Goal: Task Accomplishment & Management: Use online tool/utility

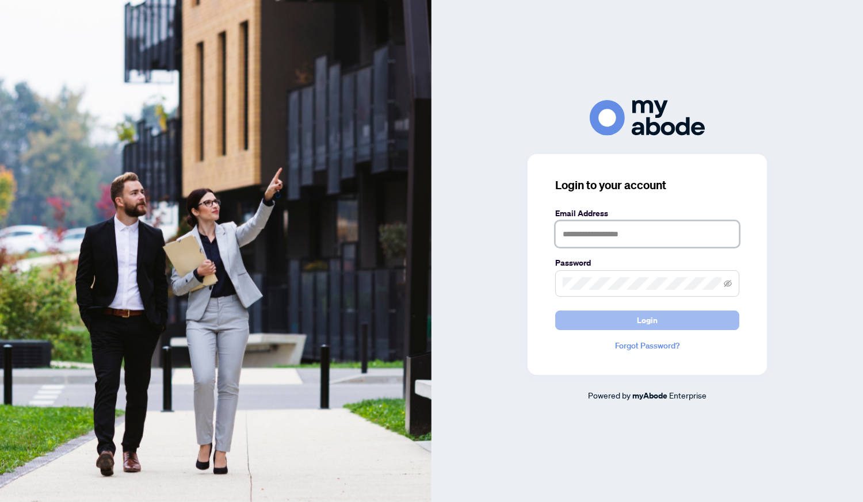
type input "**********"
click at [668, 323] on button "Login" at bounding box center [647, 321] width 184 height 20
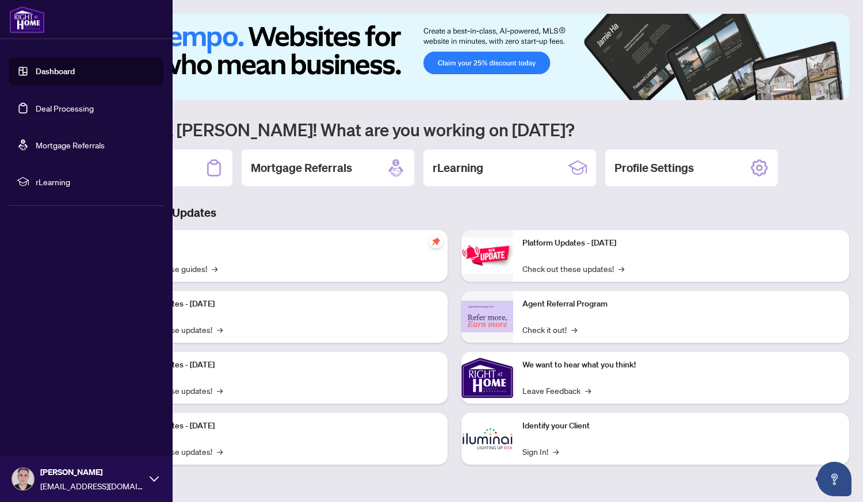
click at [70, 110] on link "Deal Processing" at bounding box center [65, 108] width 58 height 10
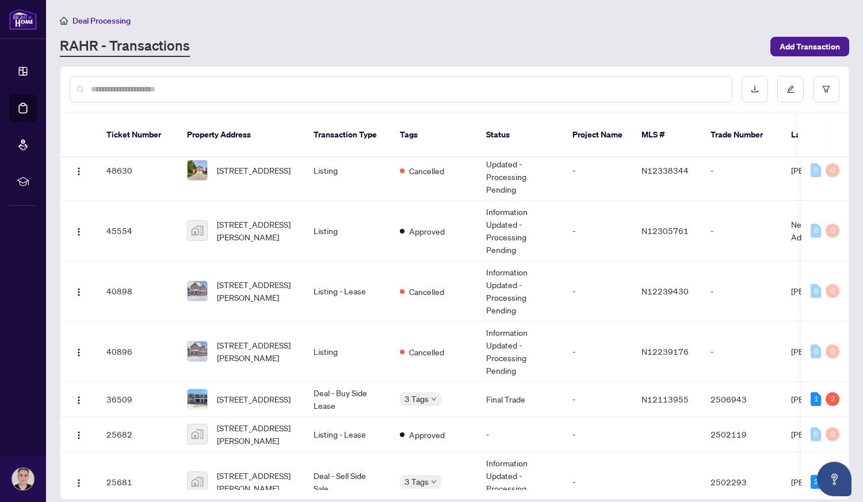
scroll to position [146, 0]
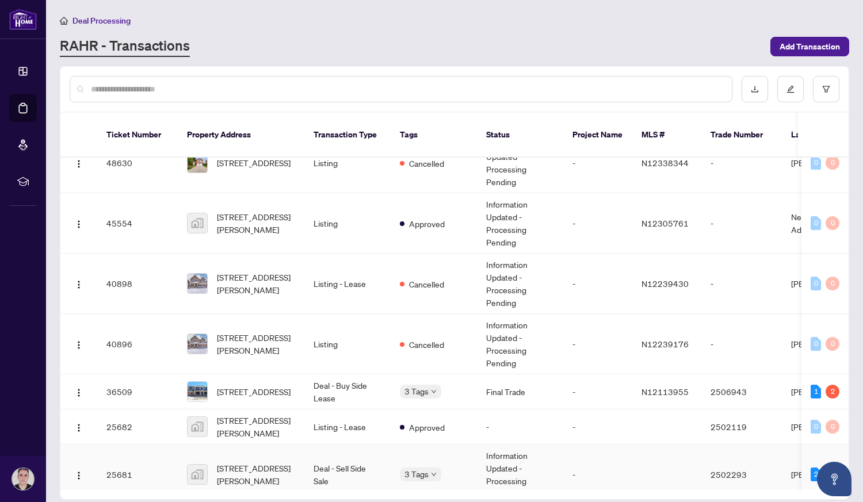
click at [512, 456] on td "Information Updated - Processing Pending" at bounding box center [520, 475] width 86 height 60
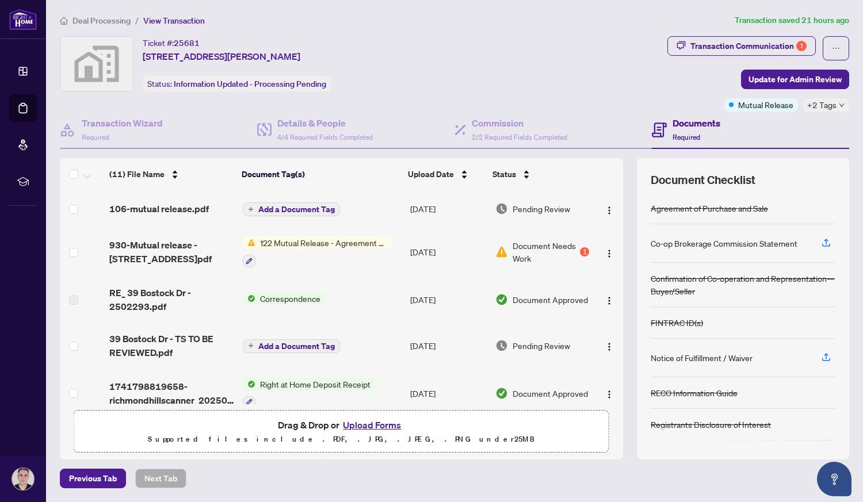
click at [372, 241] on span "122 Mutual Release - Agreement of Purchase and Sale" at bounding box center [324, 243] width 136 height 13
click at [582, 247] on div "1" at bounding box center [584, 251] width 9 height 9
click at [269, 209] on span "Add a Document Tag" at bounding box center [296, 209] width 77 height 8
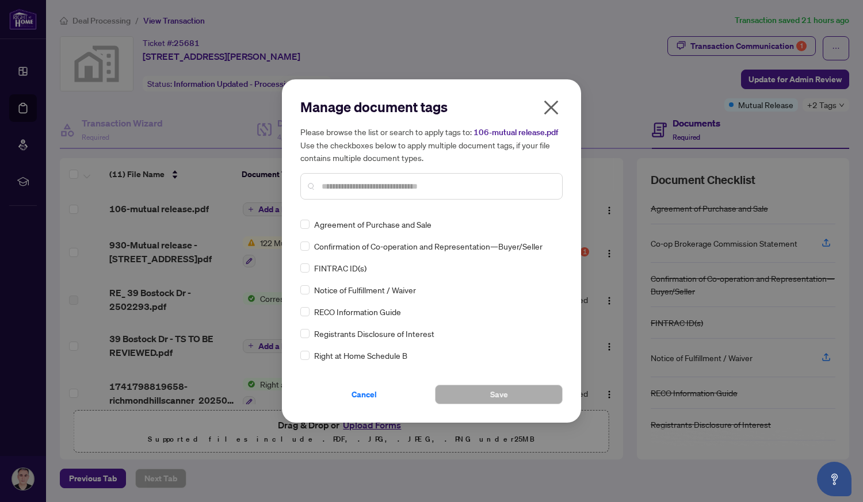
click at [563, 359] on div "Manage document tags Please browse the list or search to apply tags to: 106-mut…" at bounding box center [431, 251] width 299 height 344
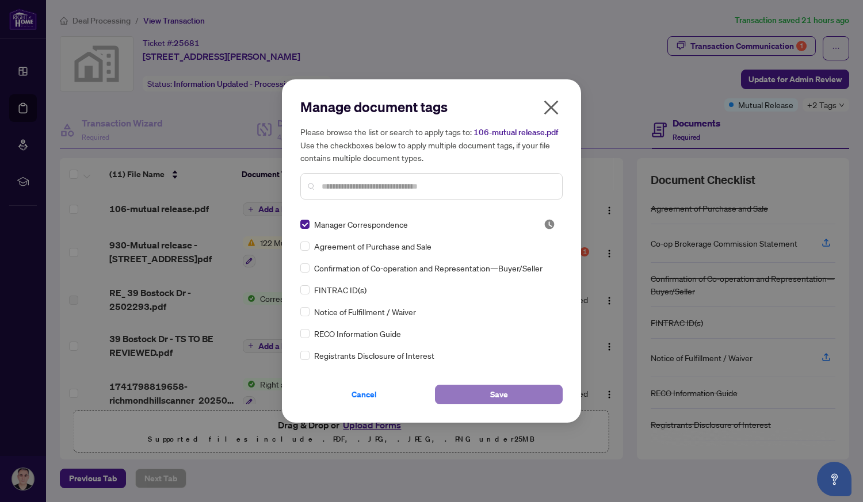
click at [530, 393] on button "Save" at bounding box center [499, 395] width 128 height 20
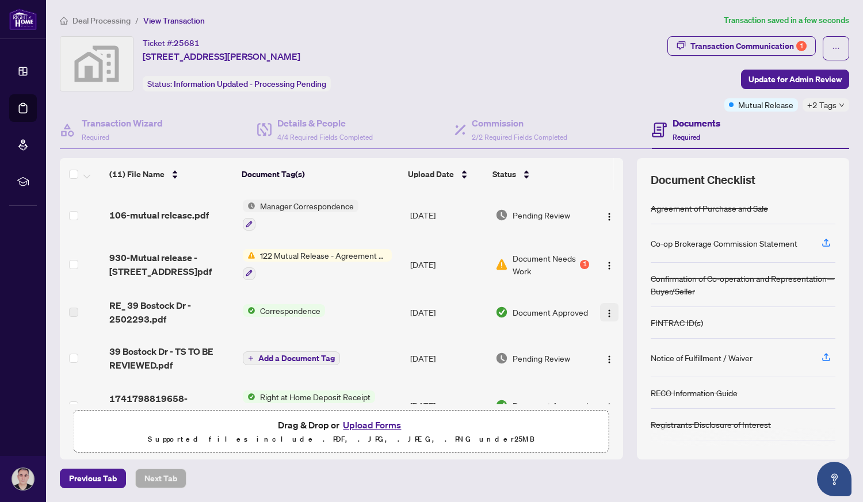
click at [605, 309] on img "button" at bounding box center [609, 313] width 9 height 9
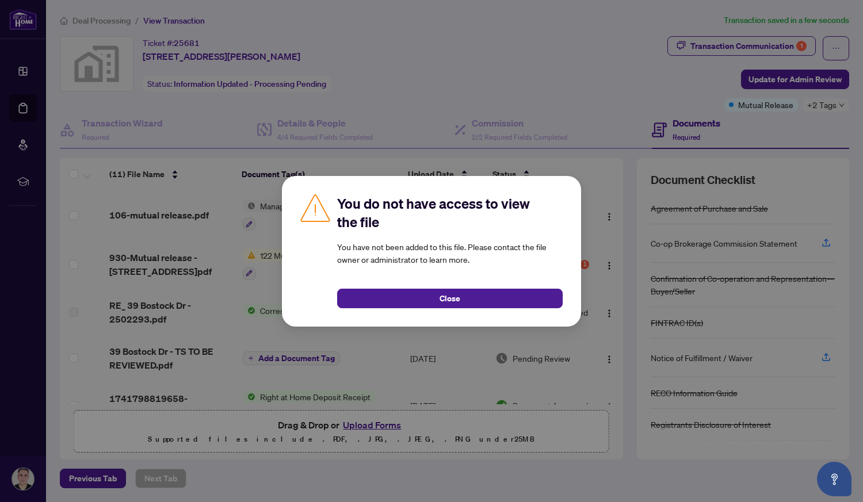
click at [556, 338] on div "You do not have access to view the file You have not been added to this file. P…" at bounding box center [431, 251] width 863 height 502
click at [516, 306] on button "Close" at bounding box center [450, 299] width 226 height 20
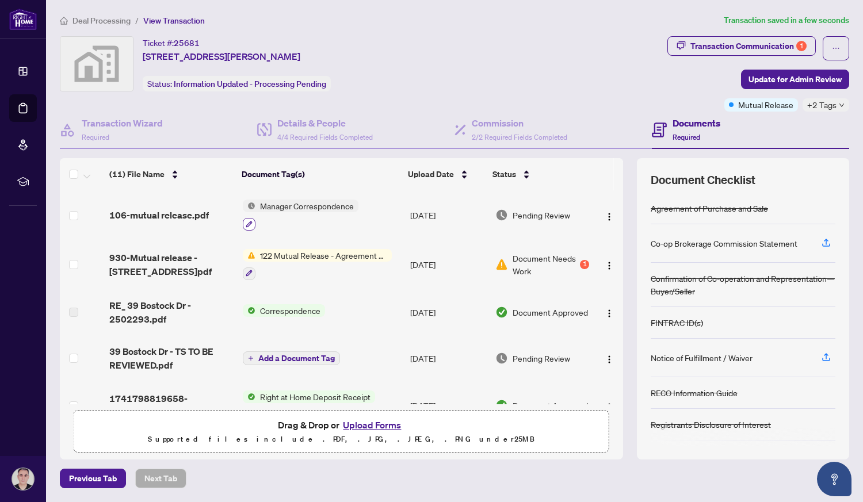
click at [252, 226] on button "button" at bounding box center [249, 224] width 13 height 13
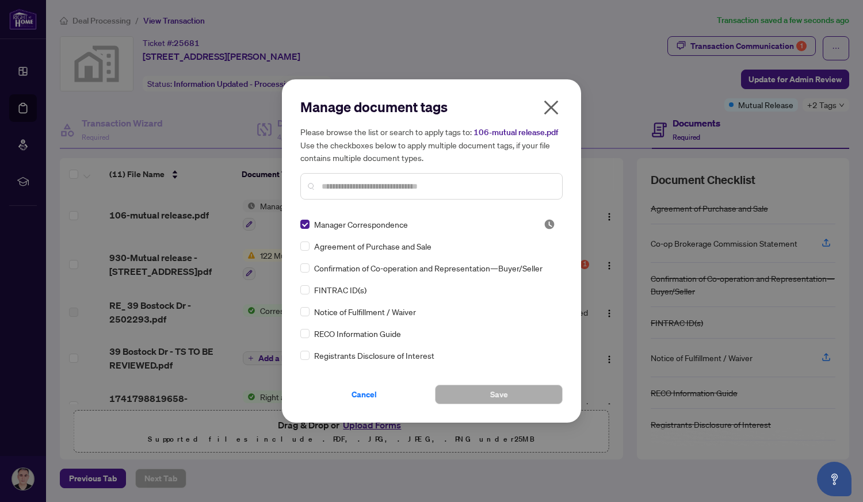
drag, startPoint x: 563, startPoint y: 359, endPoint x: 560, endPoint y: 348, distance: 10.6
click at [560, 348] on div "Manage document tags Please browse the list or search to apply tags to: 106-mut…" at bounding box center [431, 251] width 299 height 344
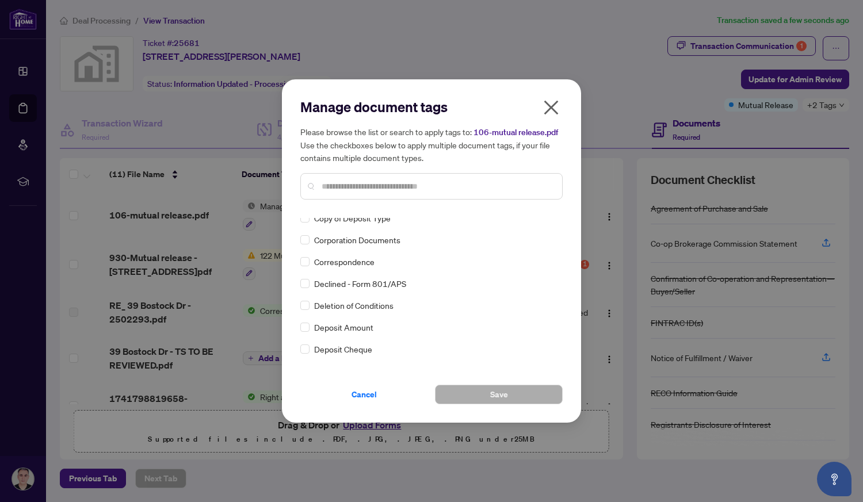
scroll to position [1007, 0]
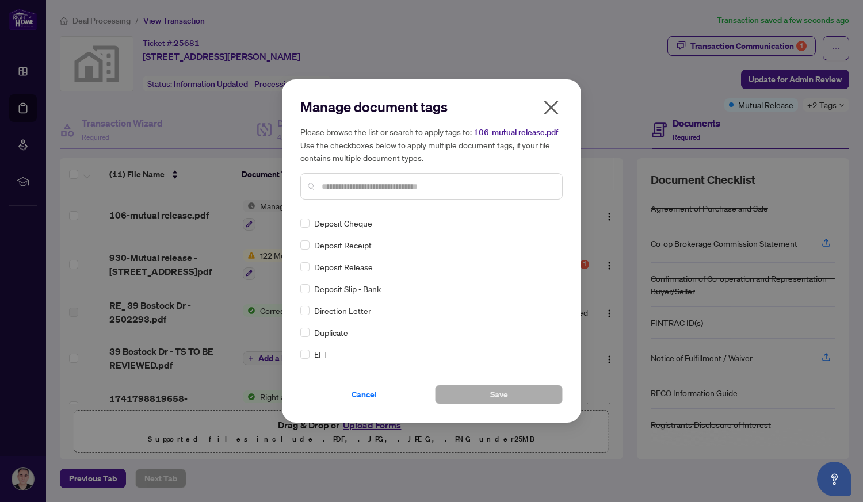
click at [559, 345] on div "Manager Correspondence Agreement of Purchase and Sale Confirmation of Co-operat…" at bounding box center [431, 290] width 262 height 144
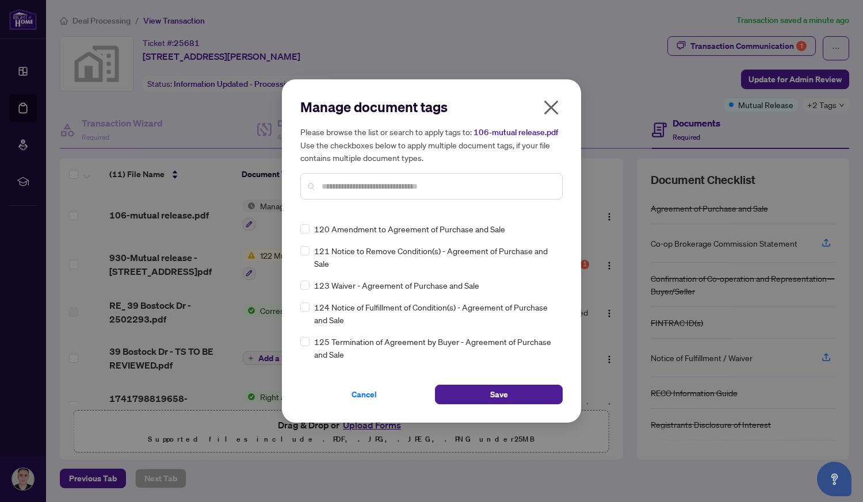
scroll to position [0, 0]
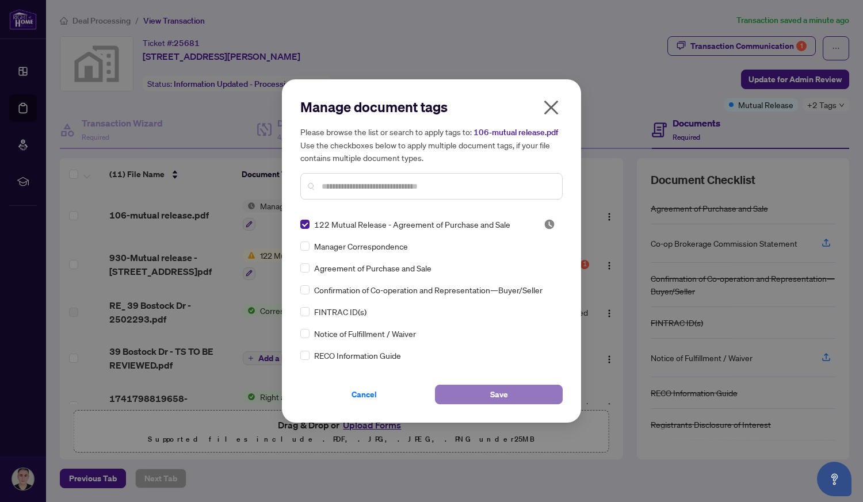
click at [476, 395] on button "Save" at bounding box center [499, 395] width 128 height 20
